Goal: Task Accomplishment & Management: Manage account settings

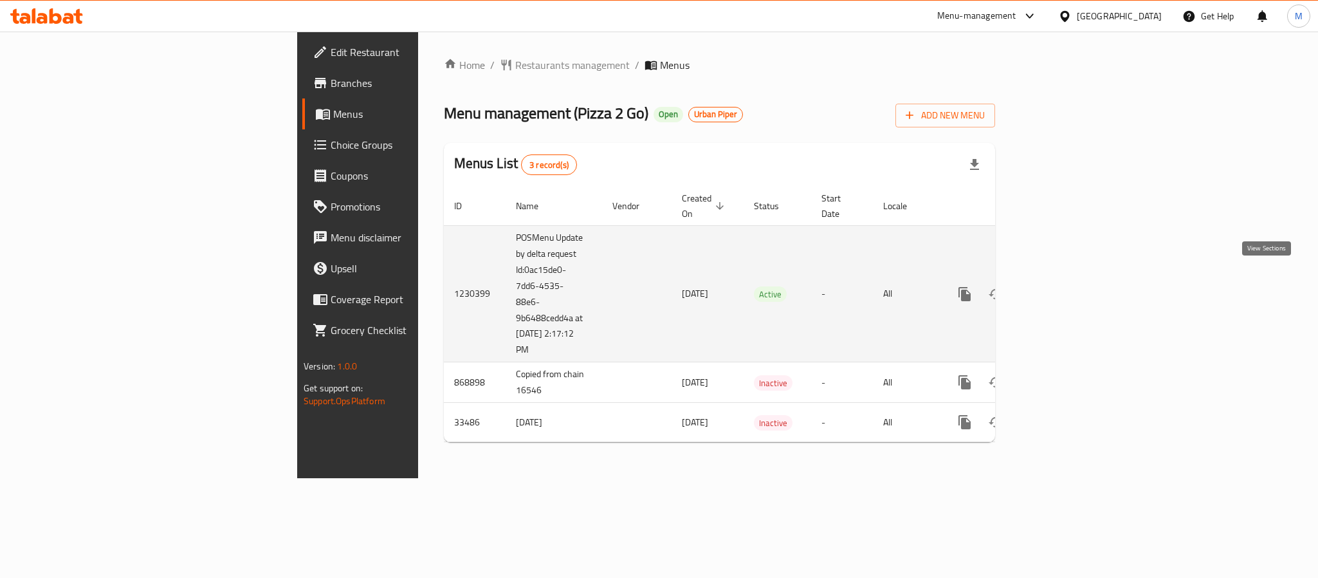
click at [1065, 286] on icon "enhanced table" at bounding box center [1057, 293] width 15 height 15
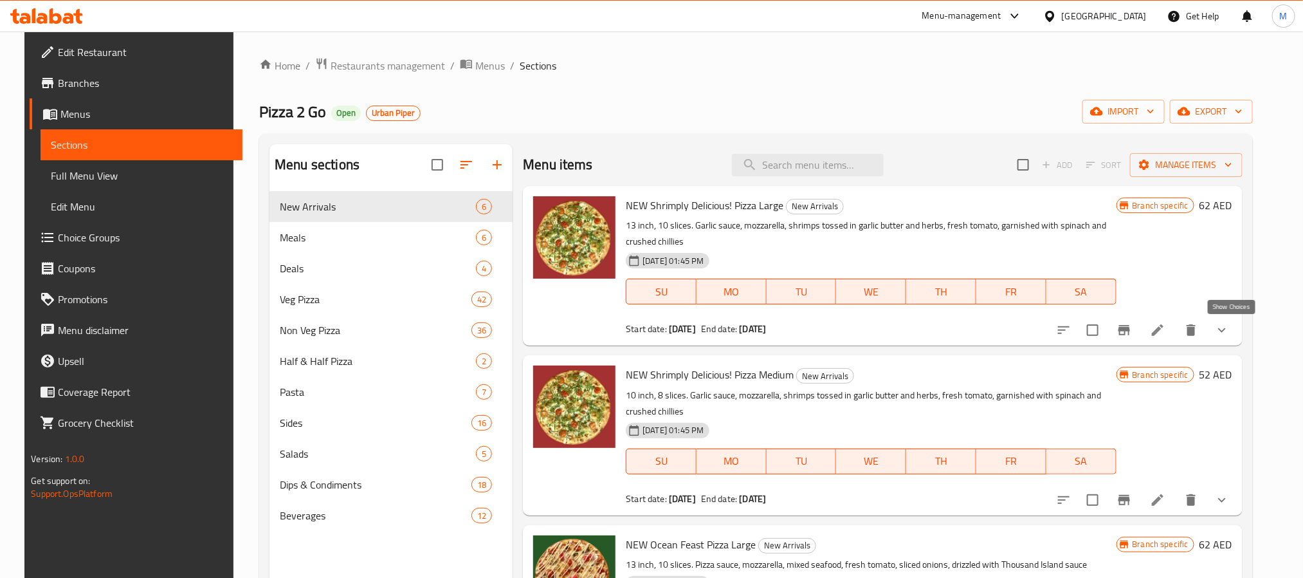
click at [1230, 334] on icon "show more" at bounding box center [1221, 329] width 15 height 15
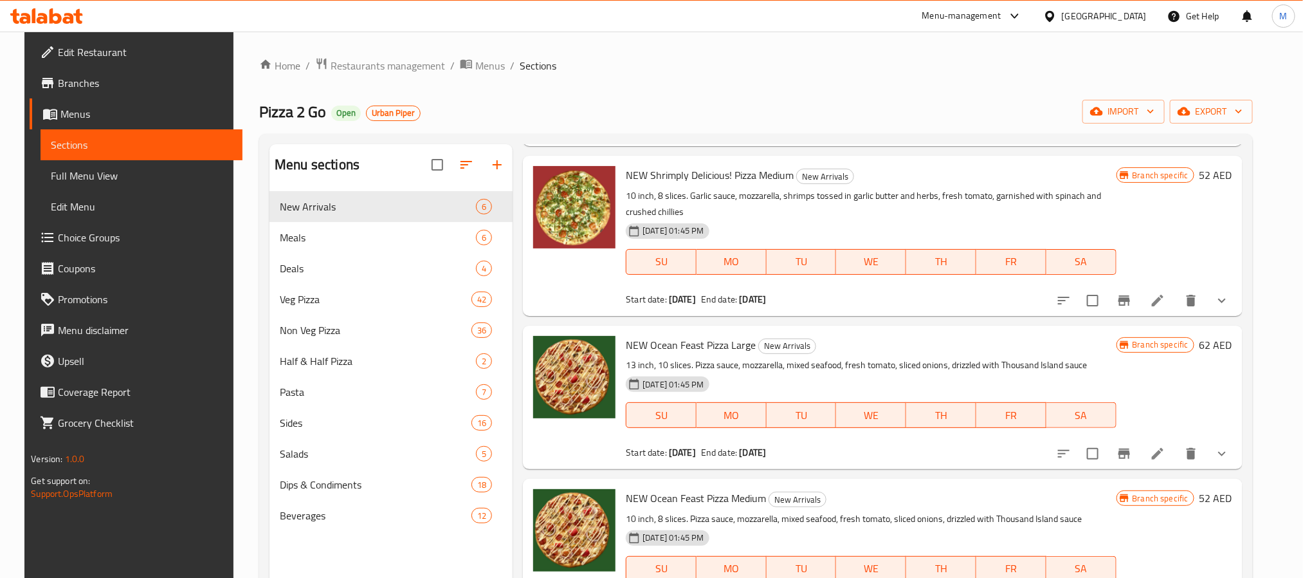
scroll to position [1447, 0]
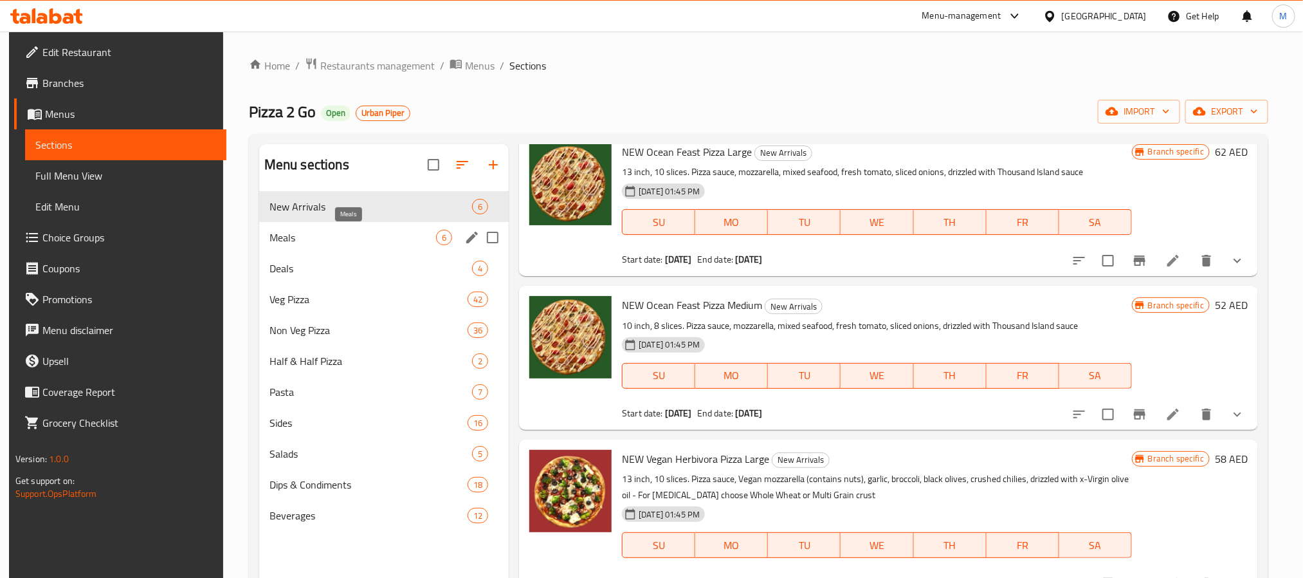
click at [282, 238] on span "Meals" at bounding box center [352, 237] width 167 height 15
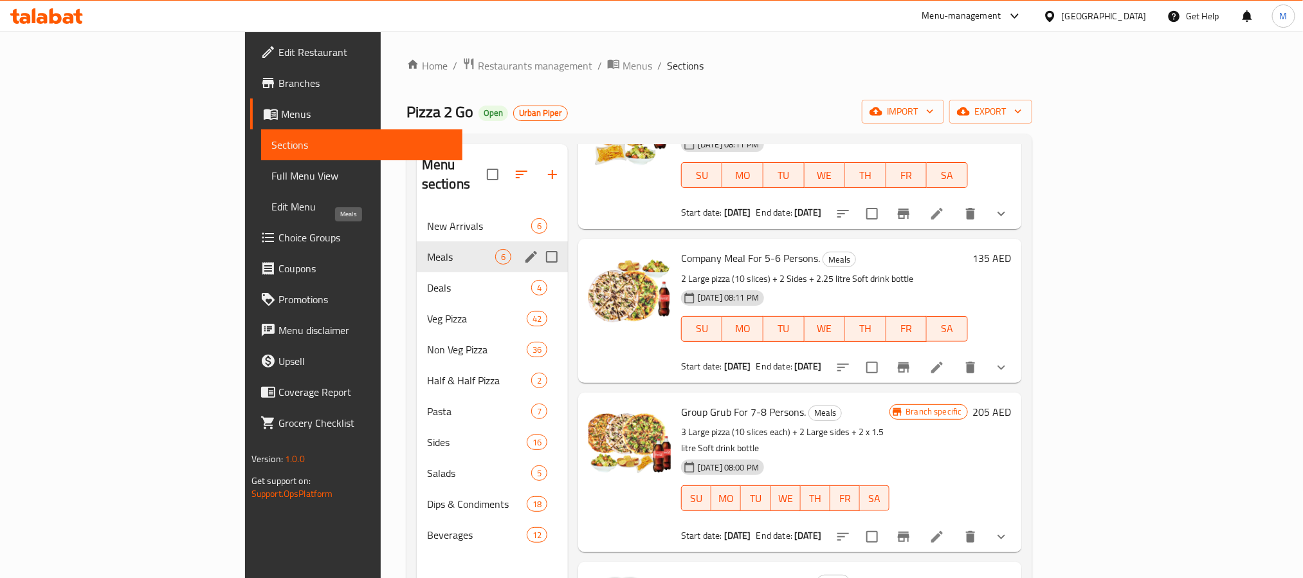
scroll to position [374, 0]
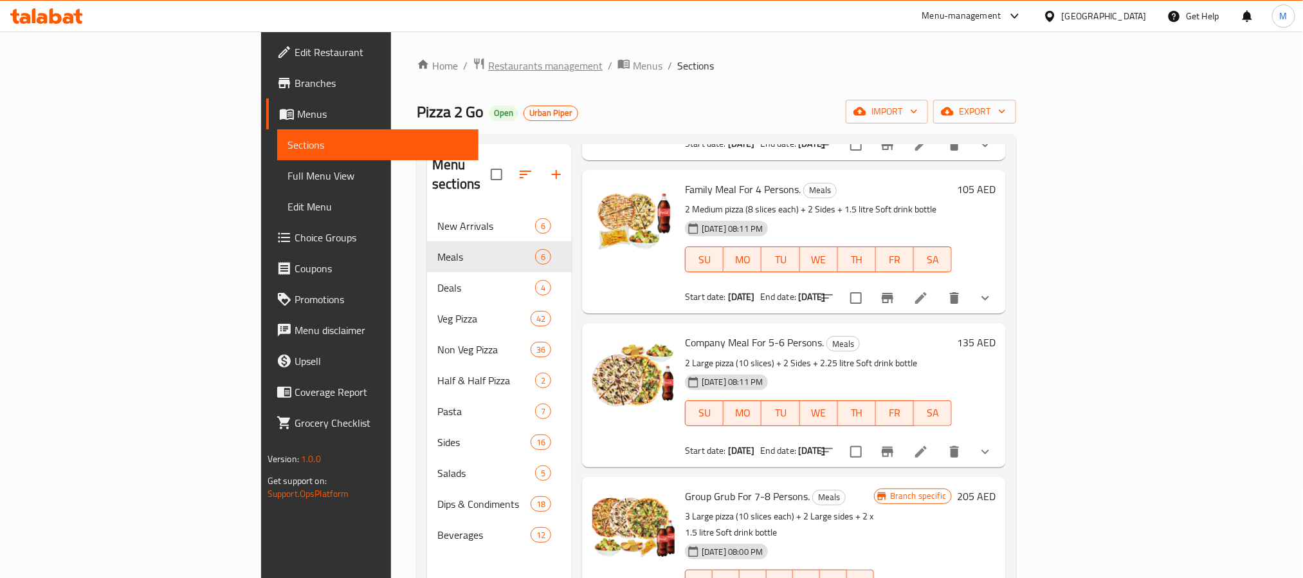
click at [488, 60] on span "Restaurants management" at bounding box center [545, 65] width 114 height 15
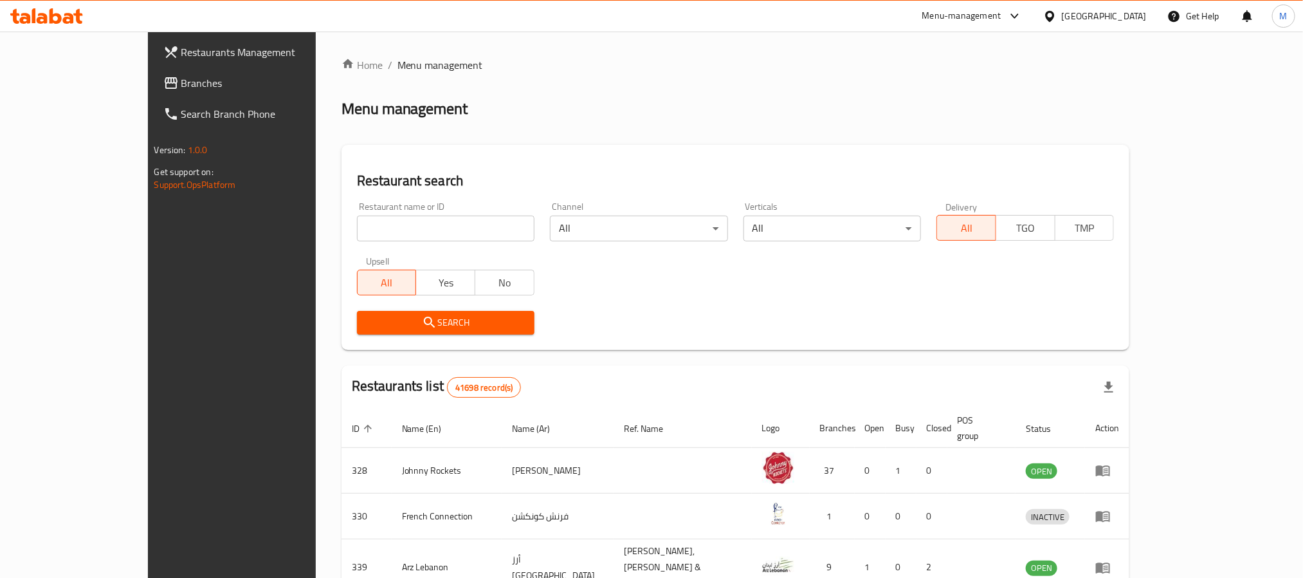
click at [1133, 20] on div "[GEOGRAPHIC_DATA]" at bounding box center [1104, 16] width 85 height 14
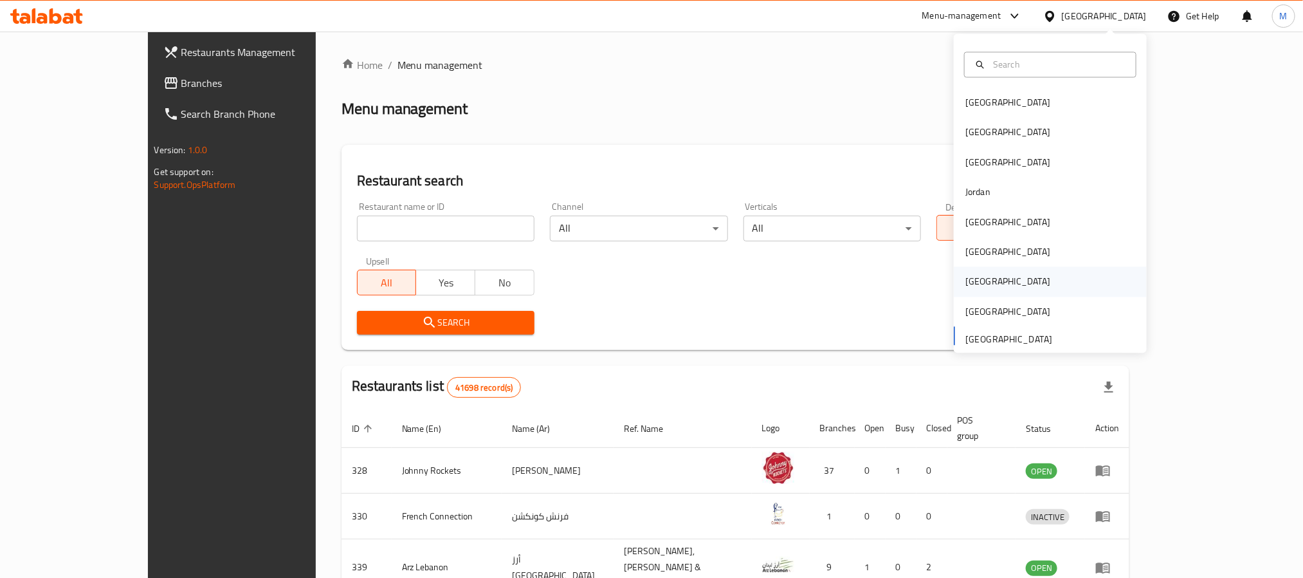
click at [986, 286] on div "[GEOGRAPHIC_DATA]" at bounding box center [1050, 282] width 193 height 30
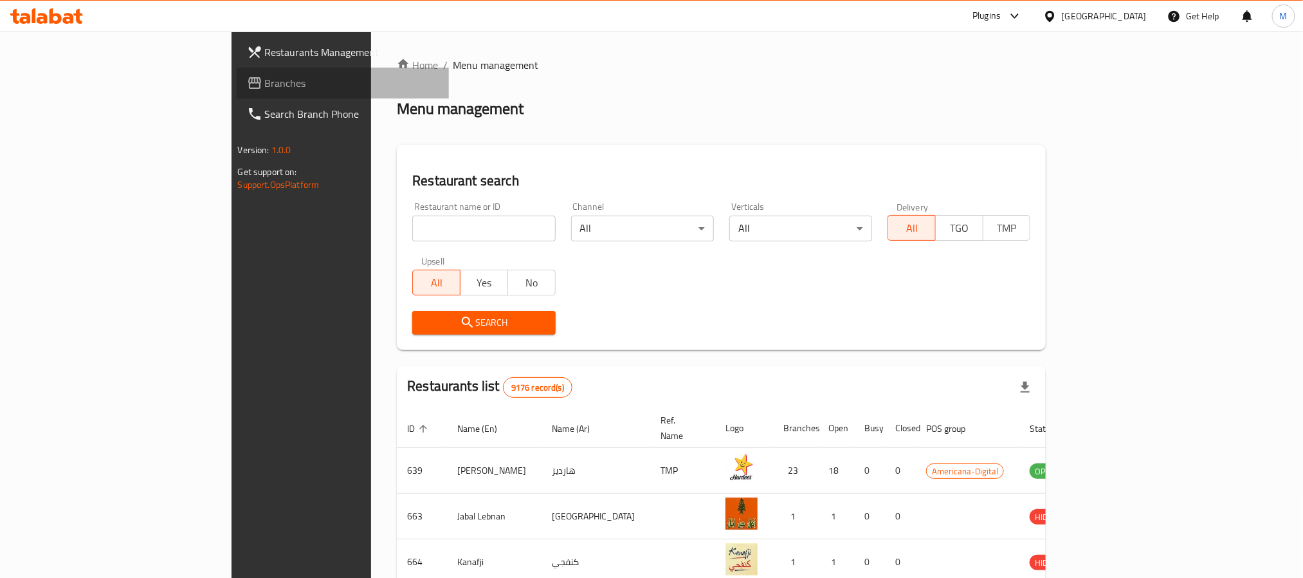
click at [265, 82] on span "Branches" at bounding box center [352, 82] width 174 height 15
